Goal: Transaction & Acquisition: Purchase product/service

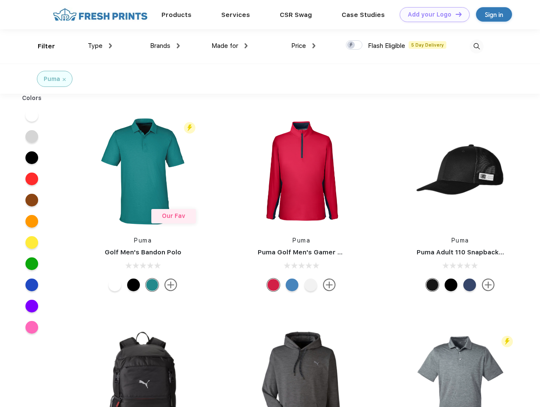
click at [431, 14] on link "Add your Logo Design Tool" at bounding box center [434, 14] width 70 height 15
click at [0, 0] on div "Design Tool" at bounding box center [0, 0] width 0 height 0
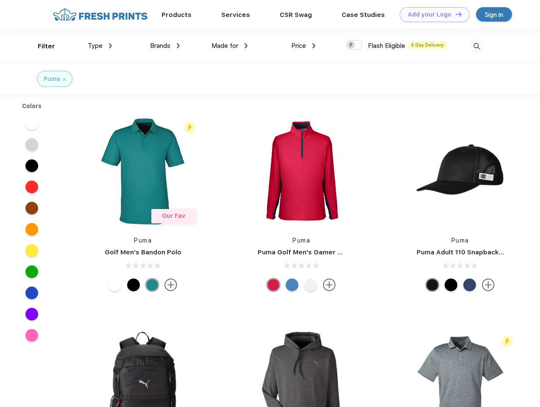
click at [455, 14] on link "Add your Logo Design Tool" at bounding box center [434, 14] width 70 height 15
click at [41, 46] on div "Filter" at bounding box center [46, 47] width 17 height 10
click at [100, 46] on span "Type" at bounding box center [95, 46] width 15 height 8
click at [165, 46] on span "Brands" at bounding box center [160, 46] width 20 height 8
click at [230, 46] on span "Made for" at bounding box center [224, 46] width 27 height 8
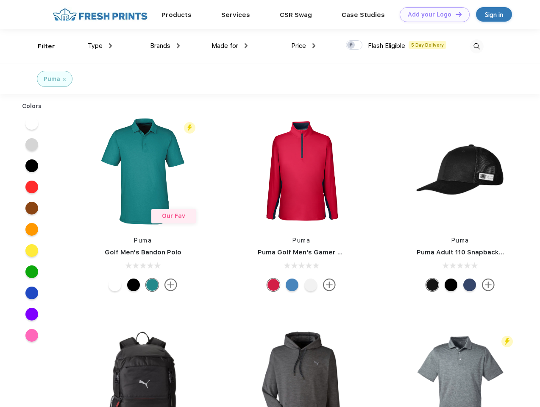
click at [303, 46] on span "Price" at bounding box center [298, 46] width 15 height 8
click at [354, 45] on div at bounding box center [354, 44] width 17 height 9
click at [351, 45] on input "checkbox" at bounding box center [349, 43] width 6 height 6
click at [476, 46] on img at bounding box center [476, 46] width 14 height 14
